Goal: Find contact information: Find contact information

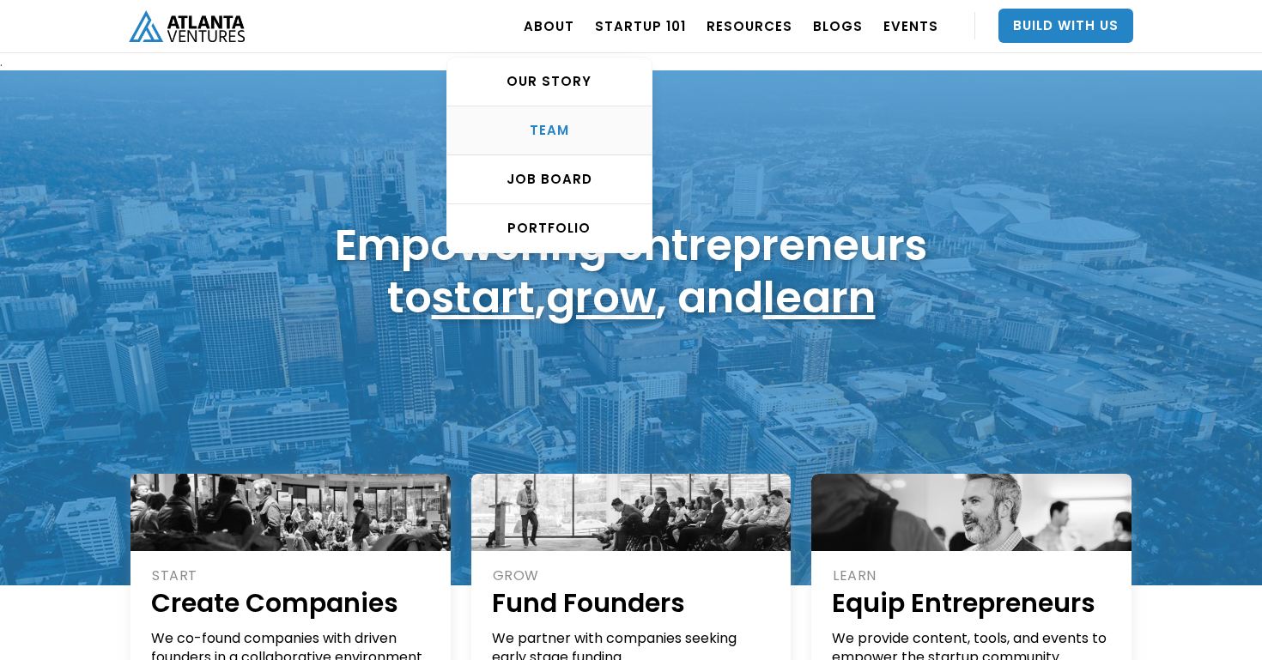
click at [571, 131] on div "TEAM" at bounding box center [549, 130] width 204 height 17
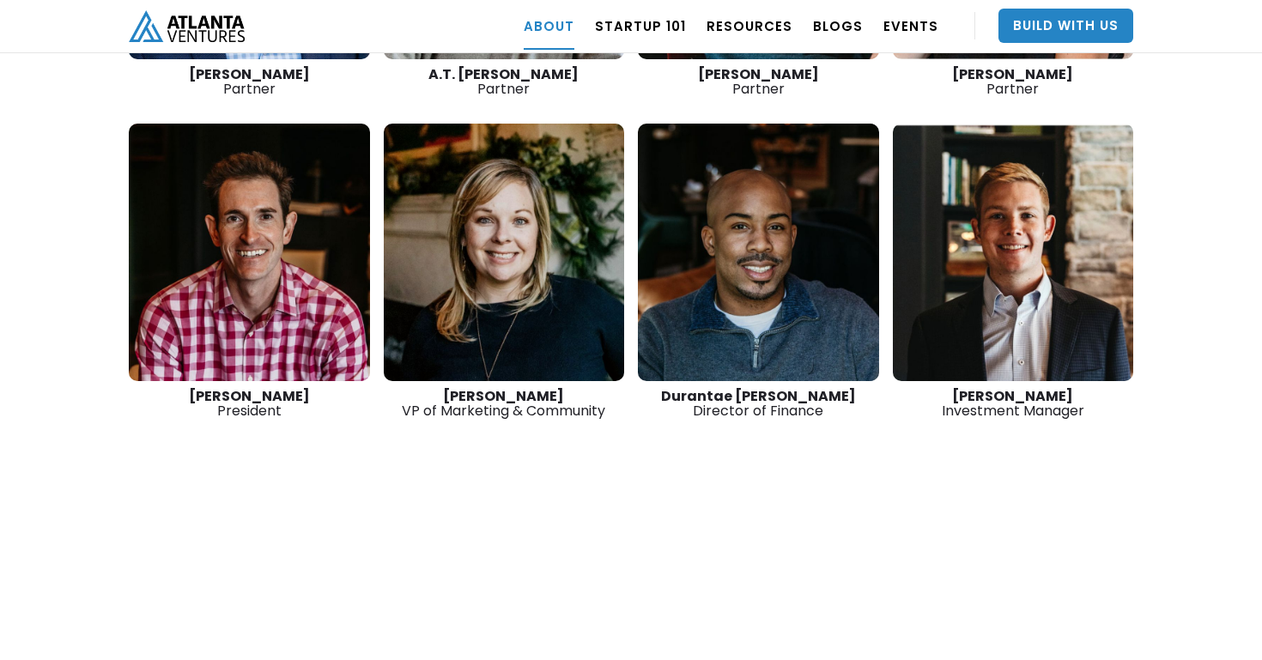
scroll to position [2775, 0]
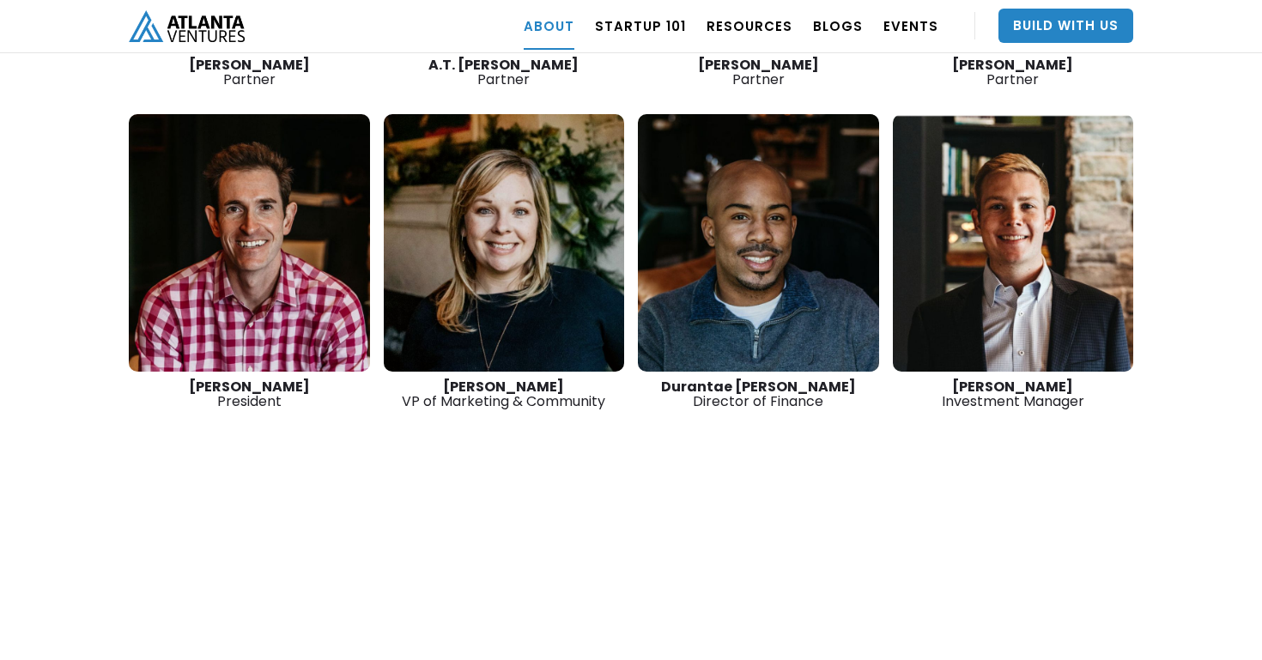
click at [741, 377] on strong "Durantae [PERSON_NAME]" at bounding box center [758, 387] width 195 height 20
click at [738, 256] on link at bounding box center [758, 243] width 241 height 258
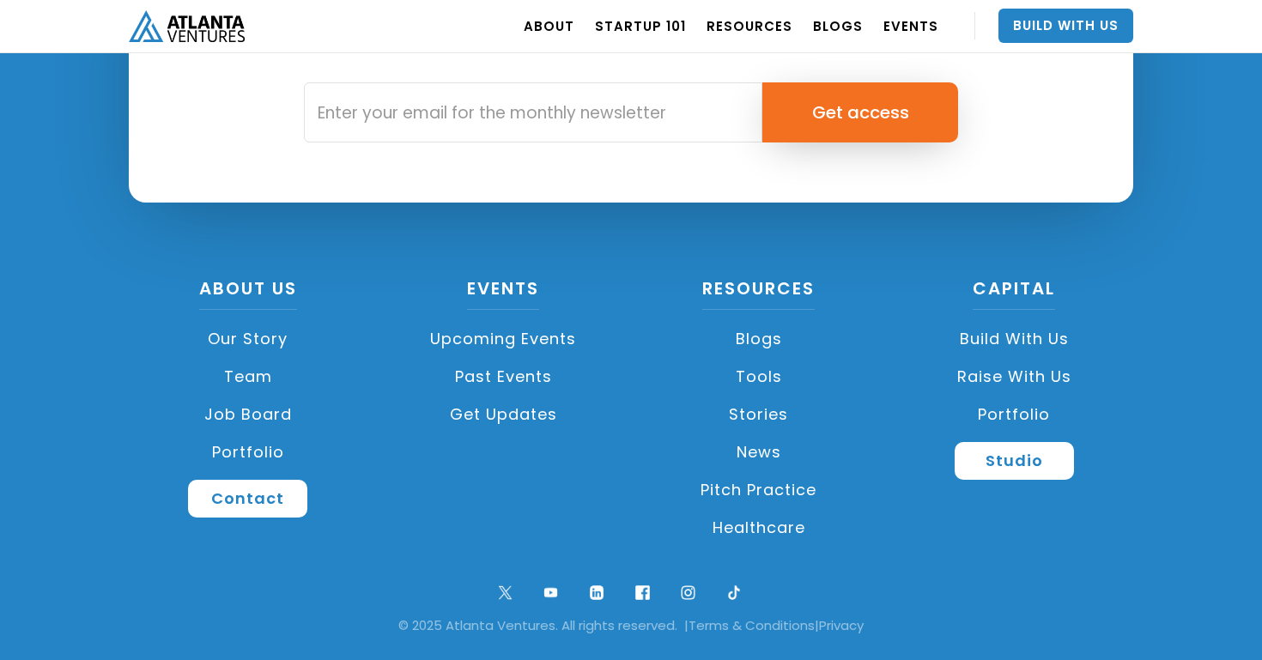
scroll to position [2479, 0]
click at [246, 483] on link "Contact" at bounding box center [247, 499] width 119 height 38
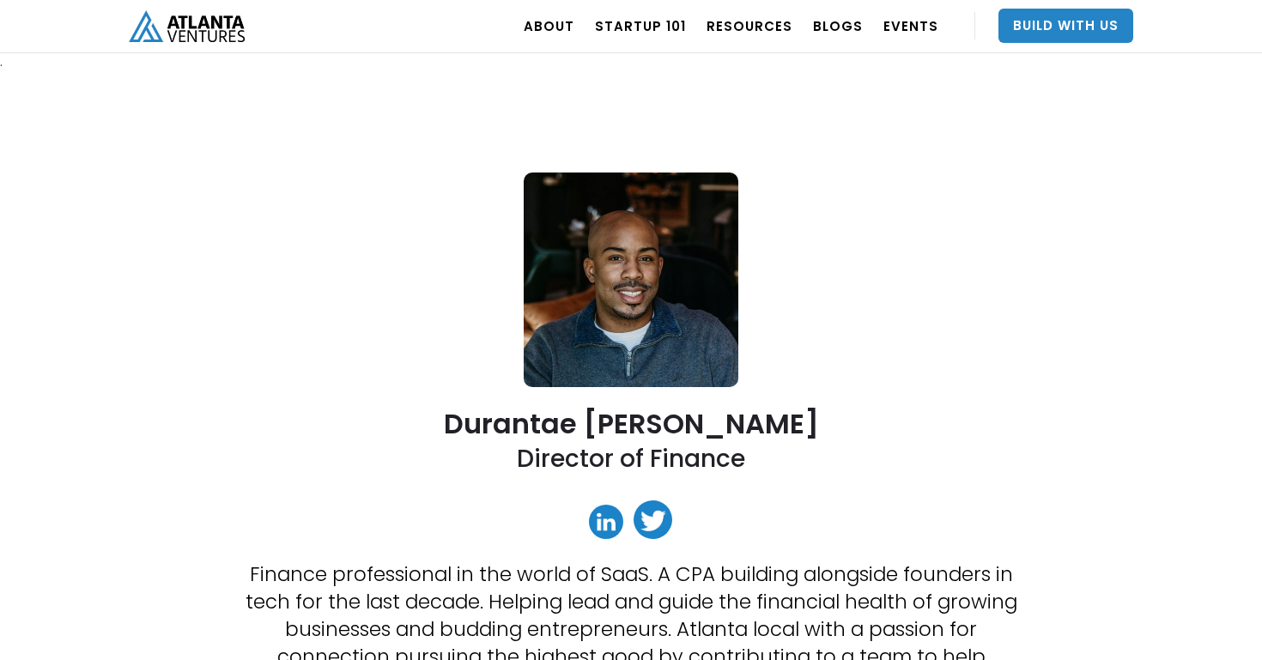
scroll to position [0, 0]
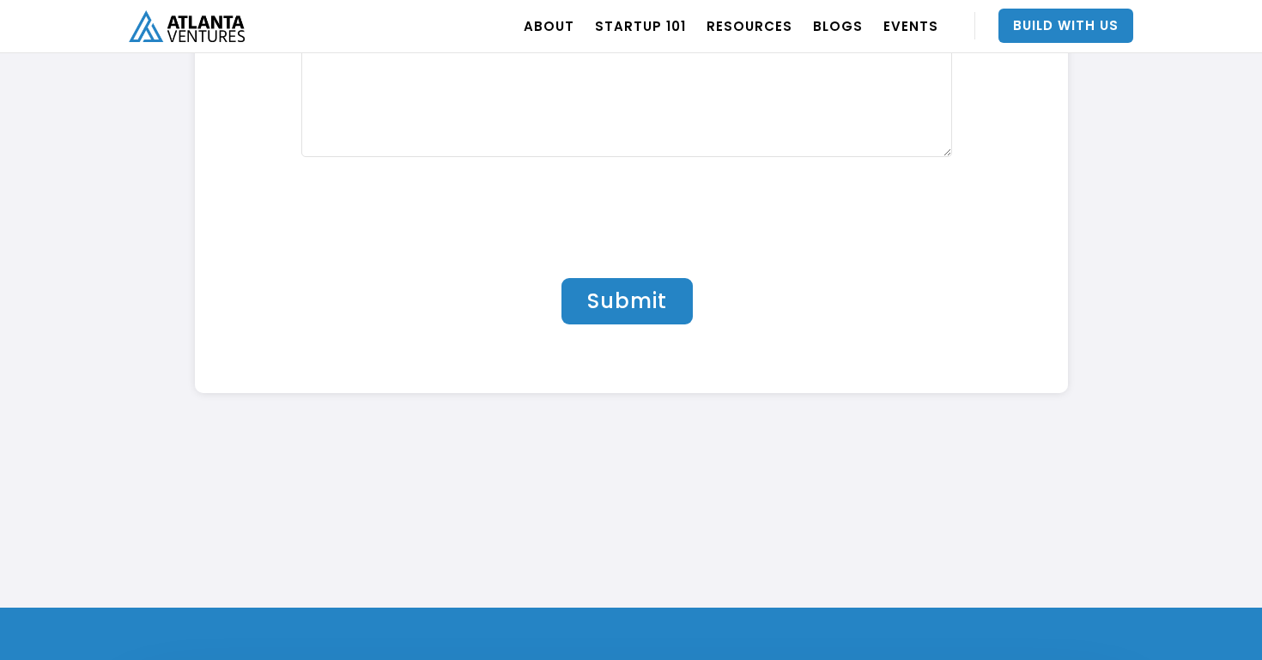
scroll to position [5782, 0]
